Goal: Communication & Community: Answer question/provide support

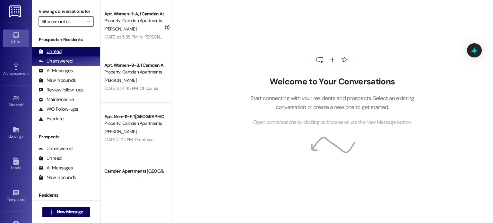
click at [54, 48] on div "Unread" at bounding box center [50, 51] width 23 height 7
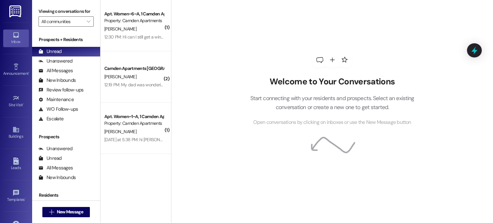
click at [282, 40] on div "Welcome to Your Conversations Start connecting with your residents and prospect…" at bounding box center [332, 89] width 193 height 178
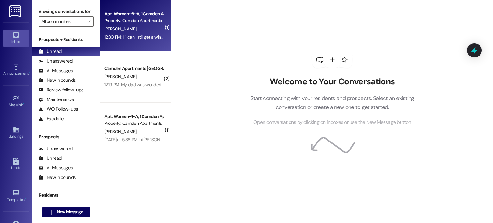
click at [130, 42] on div "Apt. Women~6~A, 1 Camden Apartments - Women Property: Camden Apartments [PERSON…" at bounding box center [135, 25] width 71 height 51
click at [131, 36] on div "12:30 PM: Hi can I still get a winter contract? 12:30 PM: Hi can I still get a …" at bounding box center [144, 37] width 81 height 6
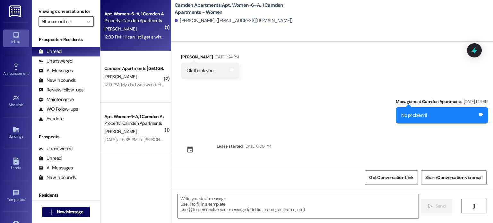
scroll to position [3488, 0]
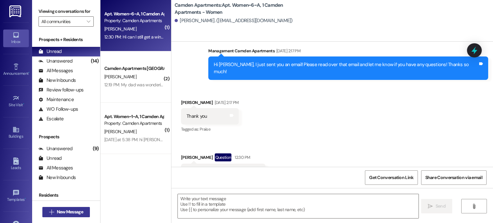
click at [49, 213] on icon "" at bounding box center [51, 212] width 5 height 5
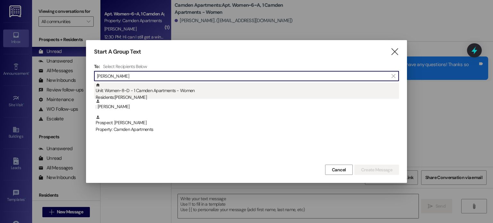
type input "ashley hillstead"
click at [194, 98] on div "Residents: Ashley Hillstead" at bounding box center [247, 97] width 303 height 7
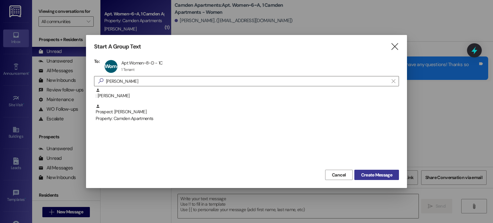
click at [377, 175] on span "Create Message" at bounding box center [376, 175] width 31 height 7
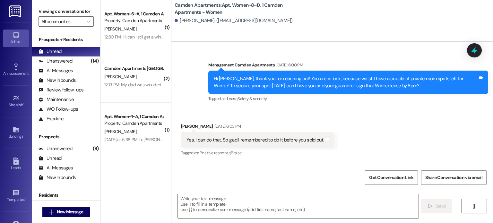
scroll to position [5537, 0]
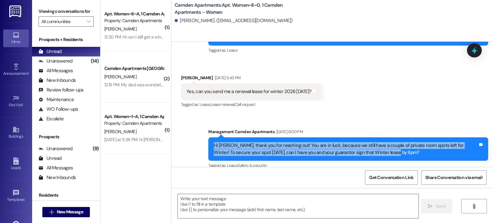
drag, startPoint x: 386, startPoint y: 141, endPoint x: 202, endPoint y: 130, distance: 184.6
click at [203, 130] on div "Sent via SMS Management Camden Apartments Aug 13, 2025 at 6:00 PM Hi Ashley, th…" at bounding box center [348, 149] width 290 height 51
copy div "Hi Ashley, thank you for reaching out! You are in luck, because we still have a…"
click at [70, 216] on button " New Message" at bounding box center [66, 212] width 48 height 10
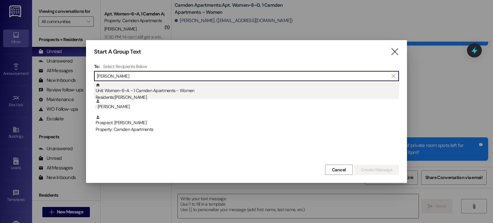
type input "tatum"
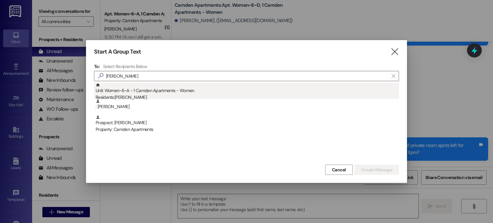
click at [186, 91] on div "Unit: Women~6~A - 1 Camden Apartments - Women Residents: Tatum Miller" at bounding box center [247, 92] width 303 height 18
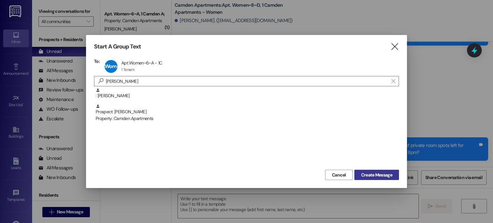
click at [388, 176] on span "Create Message" at bounding box center [376, 175] width 31 height 7
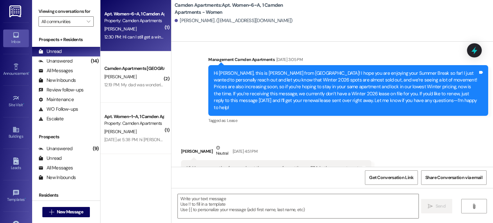
scroll to position [3488, 0]
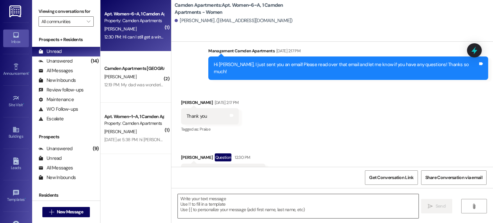
click at [264, 205] on textarea at bounding box center [298, 206] width 240 height 24
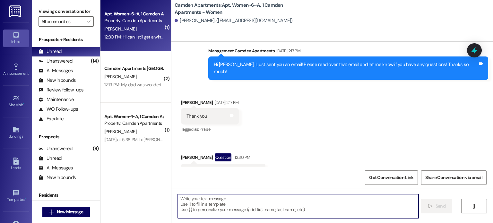
paste textarea "Hi Ashley, thank you for reaching out! You are in luck, because we still have a…"
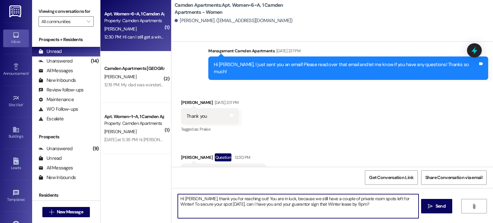
click at [193, 197] on textarea "Hi Ashley, thank you for reaching out! You are in luck, because we still have a…" at bounding box center [298, 206] width 240 height 24
drag, startPoint x: 284, startPoint y: 204, endPoint x: 249, endPoint y: 205, distance: 35.3
click at [249, 205] on textarea "Hi Tatum, thank you for reaching out! You are in luck, because we still have a …" at bounding box center [298, 206] width 240 height 24
click at [316, 203] on textarea "Hi Tatum, thank you for reaching out! You are in luck, because we still have a …" at bounding box center [298, 206] width 240 height 24
click at [296, 203] on textarea "Hi Tatum, thank you for reaching out! You are in luck, because we still have a …" at bounding box center [298, 206] width 240 height 24
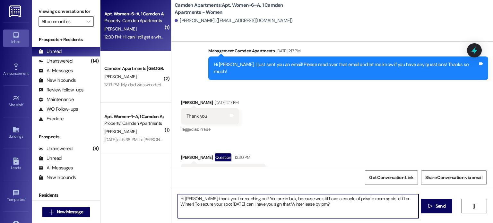
type textarea "Hi [PERSON_NAME], thank you for reaching out! You are in luck, because we still…"
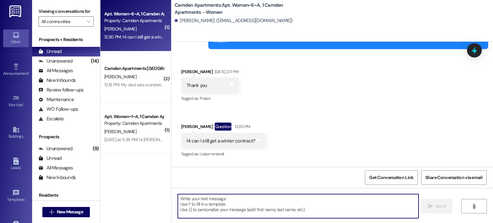
scroll to position [3540, 0]
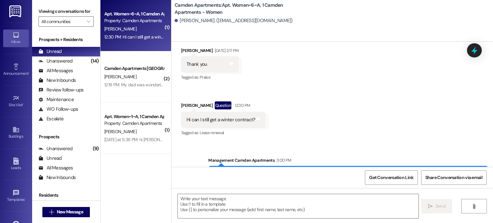
drag, startPoint x: 342, startPoint y: 154, endPoint x: 193, endPoint y: 145, distance: 149.2
click at [193, 145] on div "Sent via SMS Management Camden Apartments 3:00 PM Hi Tatum, thank you for reach…" at bounding box center [332, 169] width 322 height 52
copy div "Hi [PERSON_NAME], thank you for reaching out! You are in luck, because we still…"
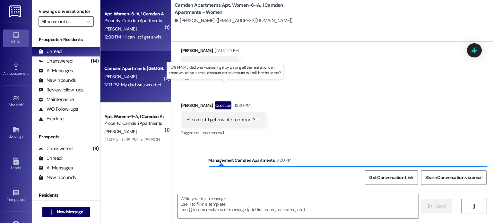
click at [121, 83] on div "12:19 PM: My dad was wondering if by paying all the rent at once, if there woul…" at bounding box center [229, 85] width 251 height 6
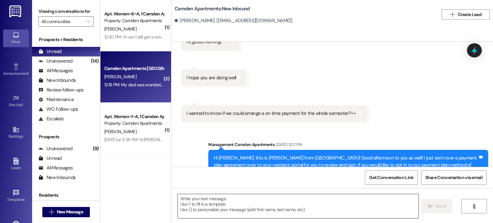
click at [249, 209] on textarea at bounding box center [298, 206] width 240 height 24
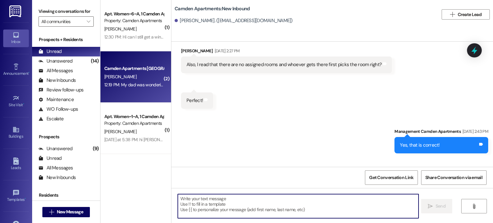
scroll to position [6571, 0]
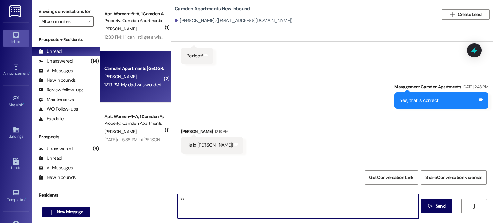
type textarea "k"
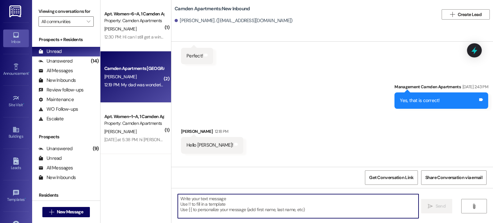
type textarea "O"
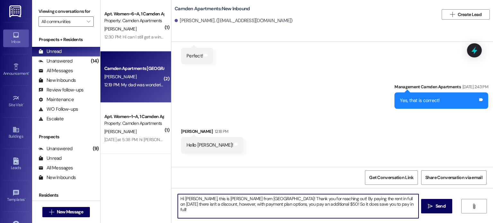
type textarea "Hi Emiliano, this is Kayli from Camden! Thank you for reaching out! By paying t…"
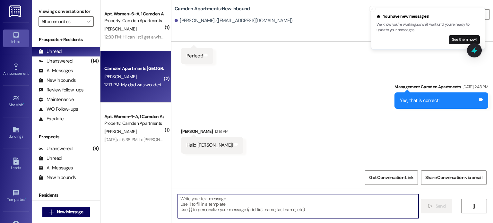
scroll to position [6570, 0]
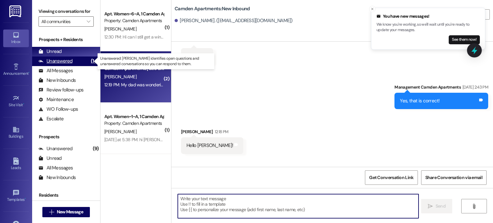
click at [69, 61] on div "Unanswered" at bounding box center [56, 61] width 34 height 7
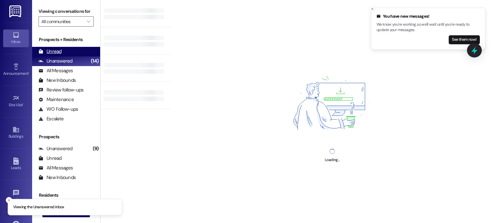
click at [69, 51] on div "Unread (0)" at bounding box center [66, 52] width 68 height 10
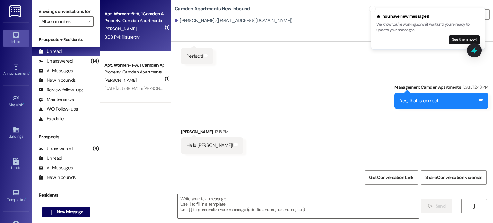
click at [136, 37] on div "3:03 PM: I'll sure try 3:03 PM: I'll sure try" at bounding box center [134, 37] width 61 height 8
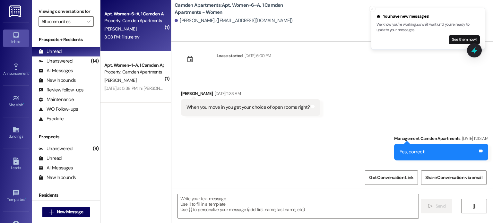
scroll to position [3603, 0]
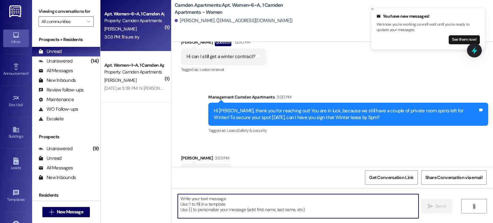
click at [252, 205] on textarea at bounding box center [298, 206] width 240 height 24
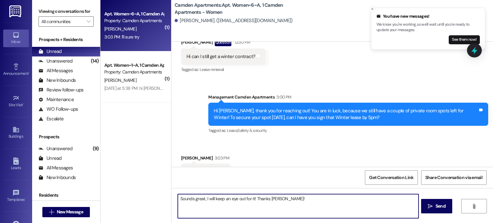
type textarea "Sounds great, I will keep an eye out for it! Thanks Tatum!"
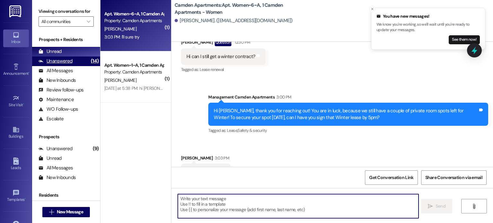
click at [74, 62] on div "Unanswered (14)" at bounding box center [66, 61] width 68 height 10
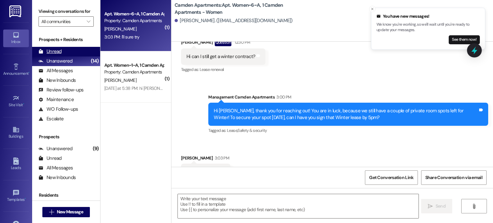
click at [71, 51] on div "Unread (0)" at bounding box center [66, 52] width 68 height 10
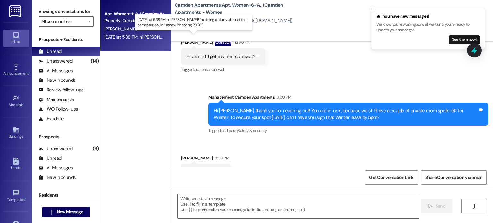
click at [122, 37] on div "[DATE] at 5:38 PM: hi [PERSON_NAME]! i'm doing a study abroad that semester. co…" at bounding box center [206, 37] width 205 height 6
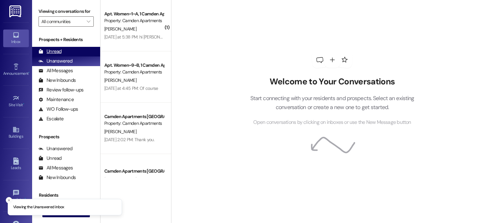
click at [61, 52] on div "Unread (0)" at bounding box center [66, 52] width 68 height 10
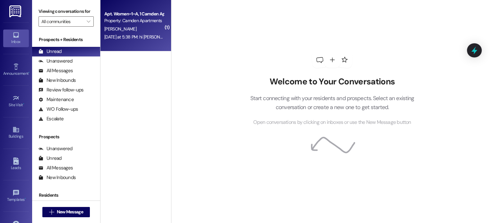
click at [143, 37] on div "[DATE] at 5:38 PM: hi [PERSON_NAME]! i'm doing a study abroad that semester. co…" at bounding box center [206, 37] width 205 height 6
click at [140, 39] on div "[DATE] at 5:38 PM: hi [PERSON_NAME]! i'm doing a study abroad that semester. co…" at bounding box center [206, 37] width 205 height 6
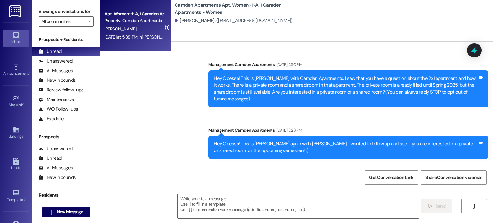
scroll to position [4435, 0]
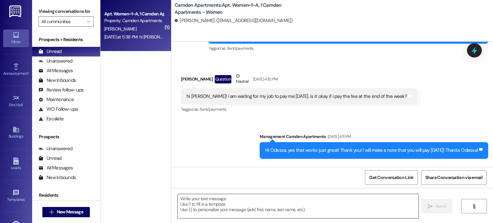
click at [247, 202] on textarea at bounding box center [298, 206] width 240 height 24
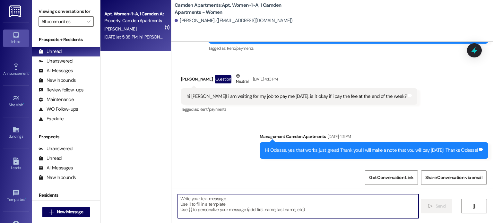
paste textarea "Hi [PERSON_NAME], thank you for reaching out! You are in luck, because we still…"
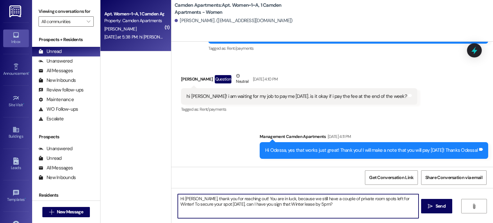
click at [193, 199] on textarea "Hi [PERSON_NAME], thank you for reaching out! You are in luck, because we still…" at bounding box center [298, 206] width 240 height 24
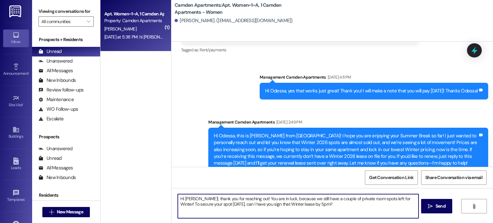
scroll to position [4553, 0]
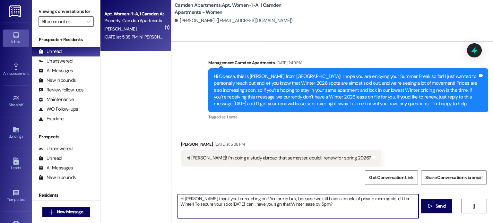
click at [247, 199] on textarea "Hi [PERSON_NAME], thank you for reaching out! You are in luck, because we still…" at bounding box center [298, 206] width 240 height 24
drag, startPoint x: 401, startPoint y: 198, endPoint x: 249, endPoint y: 201, distance: 152.5
click at [249, 201] on textarea "Hi [PERSON_NAME], thank you for reaching out! You are in luck, because we still…" at bounding box center [298, 206] width 240 height 24
click at [368, 204] on textarea "Hi [PERSON_NAME], thank you for reaching out! Congrats on studying abroad this …" at bounding box center [298, 206] width 240 height 24
click at [260, 203] on textarea "Hi [PERSON_NAME], thank you for reaching out! Congrats on studying abroad this …" at bounding box center [298, 206] width 240 height 24
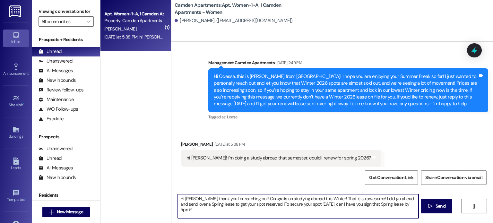
type textarea "Hi [PERSON_NAME], thank you for reaching out! Congrats on studying abroad this …"
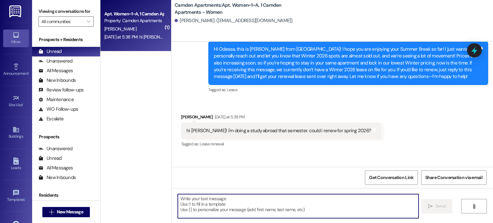
scroll to position [4605, 0]
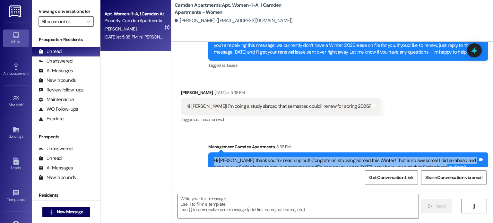
drag, startPoint x: 440, startPoint y: 153, endPoint x: 209, endPoint y: 147, distance: 230.5
click at [213, 157] on div "Hi [PERSON_NAME], thank you for reaching out! Congrats on studying abroad this …" at bounding box center [345, 164] width 265 height 14
copy div "Hi [PERSON_NAME], thank you for reaching out! Congrats on studying abroad this …"
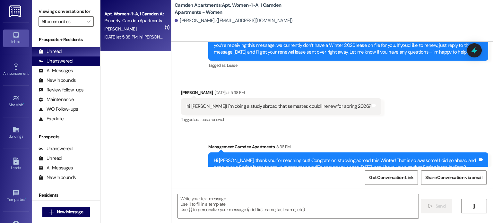
click at [57, 64] on div "Unanswered" at bounding box center [56, 61] width 34 height 7
click at [61, 55] on div "Unread (0)" at bounding box center [66, 52] width 68 height 10
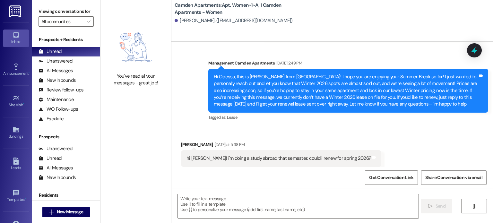
scroll to position [4614, 0]
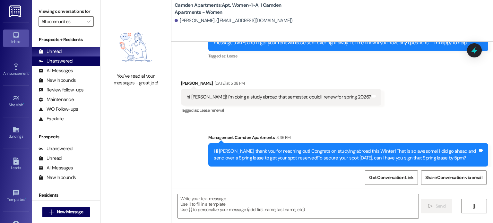
click at [73, 65] on div "Unanswered (0)" at bounding box center [66, 61] width 68 height 10
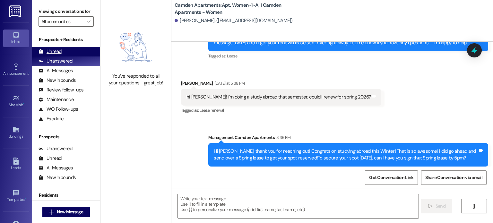
click at [75, 53] on div "Unread (0)" at bounding box center [66, 52] width 68 height 10
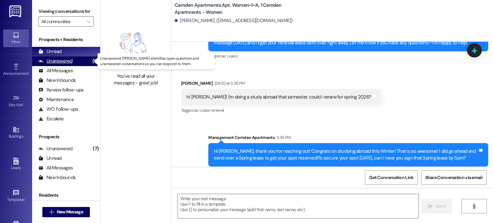
click at [52, 64] on div "Unanswered" at bounding box center [56, 61] width 34 height 7
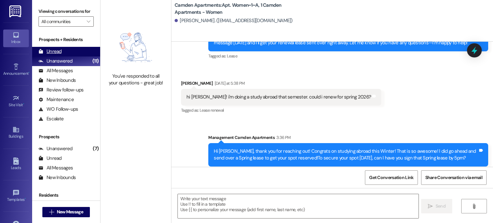
click at [61, 52] on div "Unread (0)" at bounding box center [66, 52] width 68 height 10
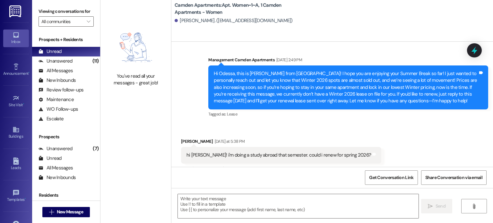
scroll to position [4553, 0]
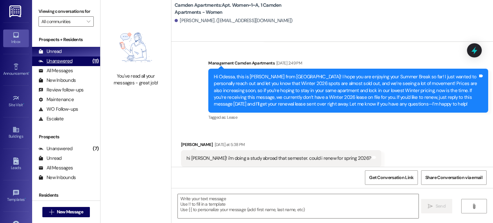
click at [76, 59] on div "Unanswered (11)" at bounding box center [66, 61] width 68 height 10
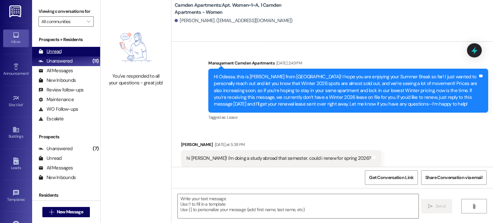
click at [79, 54] on div "Unread (0)" at bounding box center [66, 52] width 68 height 10
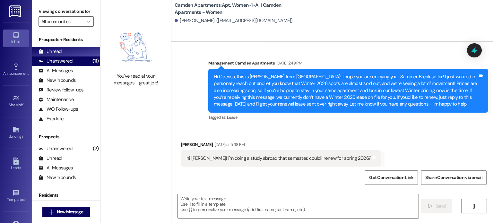
click at [65, 64] on div "Unanswered" at bounding box center [56, 61] width 34 height 7
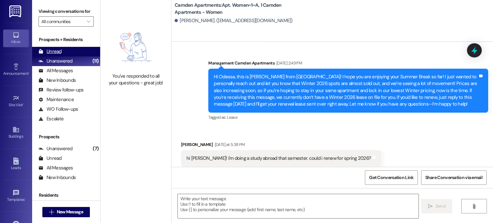
click at [70, 52] on div "Unread (0)" at bounding box center [66, 52] width 68 height 10
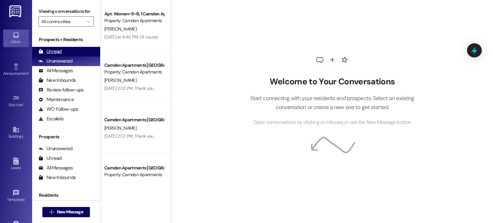
click at [51, 53] on div "Unread" at bounding box center [50, 51] width 23 height 7
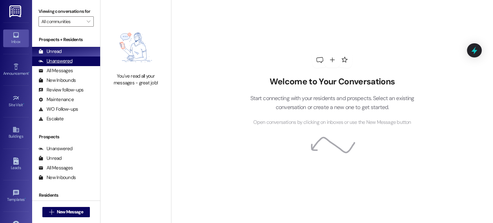
click at [79, 63] on div "Unanswered (0)" at bounding box center [66, 61] width 68 height 10
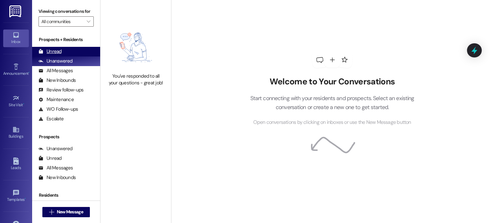
click at [78, 54] on div "Unread (0)" at bounding box center [66, 52] width 68 height 10
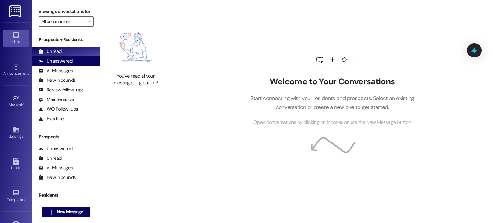
click at [63, 64] on div "Unanswered" at bounding box center [56, 61] width 34 height 7
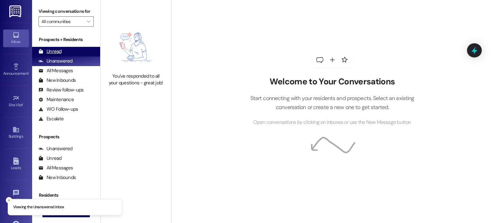
click at [62, 49] on div "Unread (0)" at bounding box center [66, 52] width 68 height 10
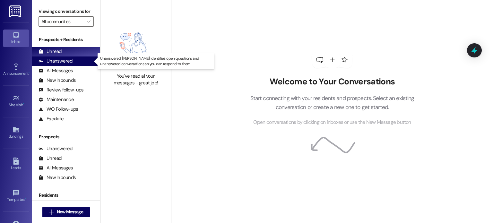
click at [64, 61] on div "Unanswered" at bounding box center [56, 61] width 34 height 7
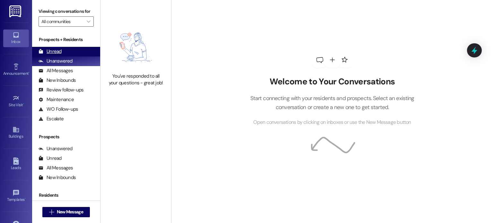
click at [66, 51] on div "Unread (0)" at bounding box center [66, 52] width 68 height 10
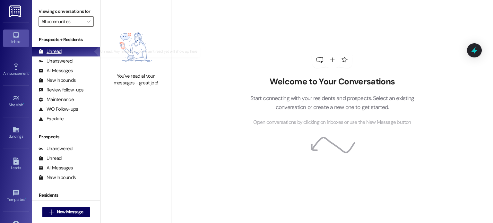
click at [65, 53] on div "Unread (0)" at bounding box center [66, 52] width 68 height 10
